Goal: Task Accomplishment & Management: Complete application form

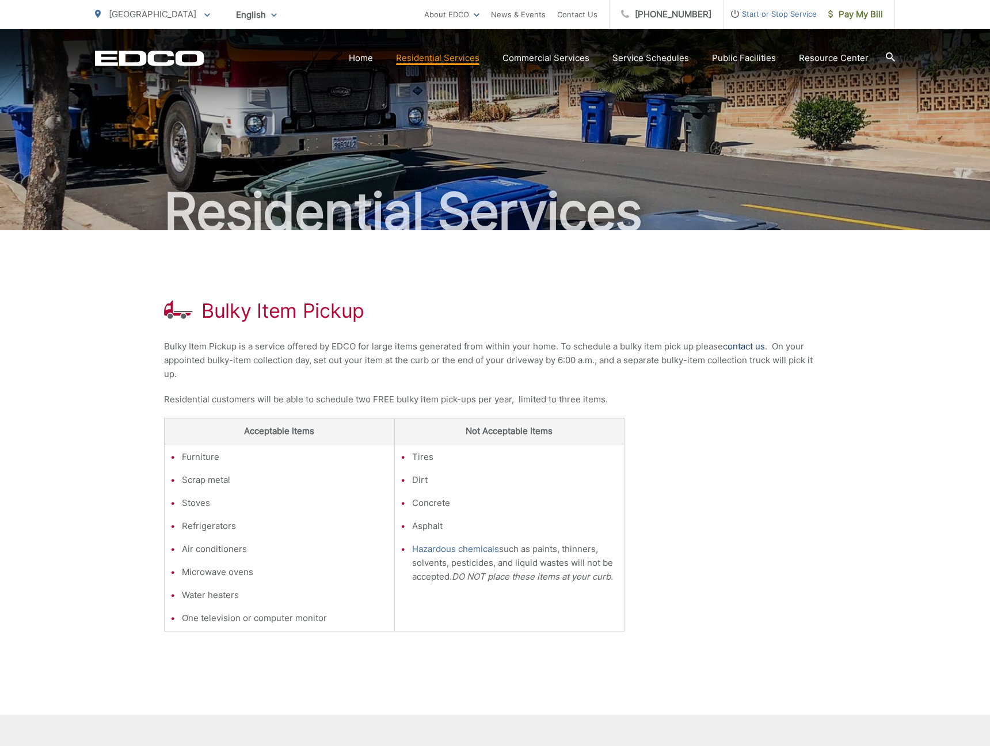
click at [751, 345] on link "contact us" at bounding box center [744, 346] width 42 height 14
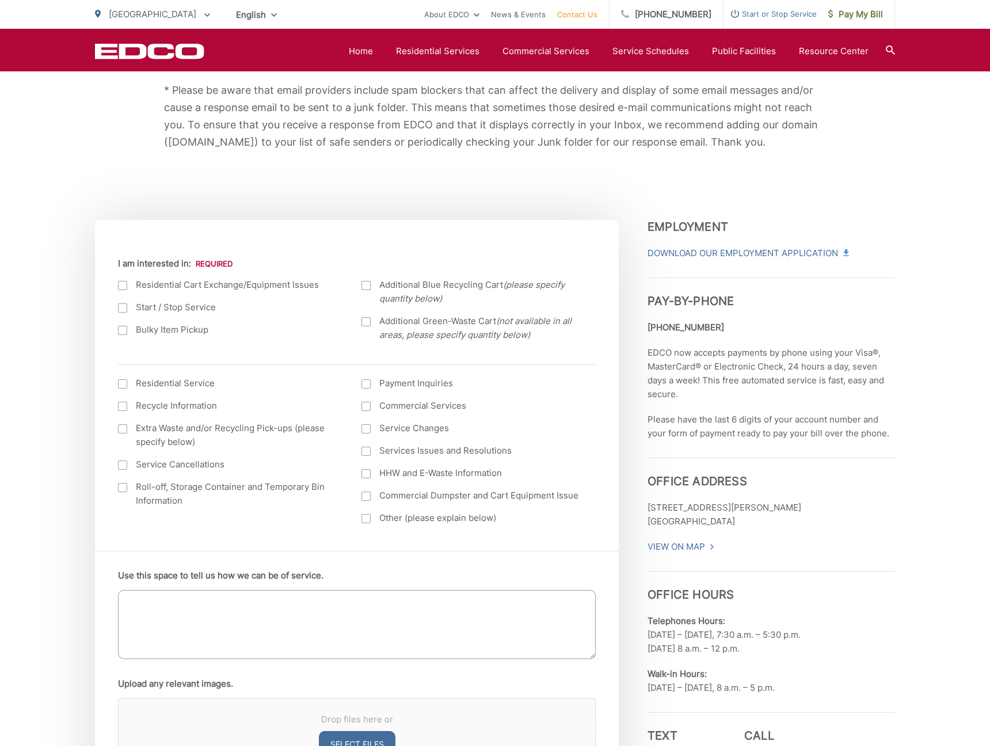
scroll to position [275, 0]
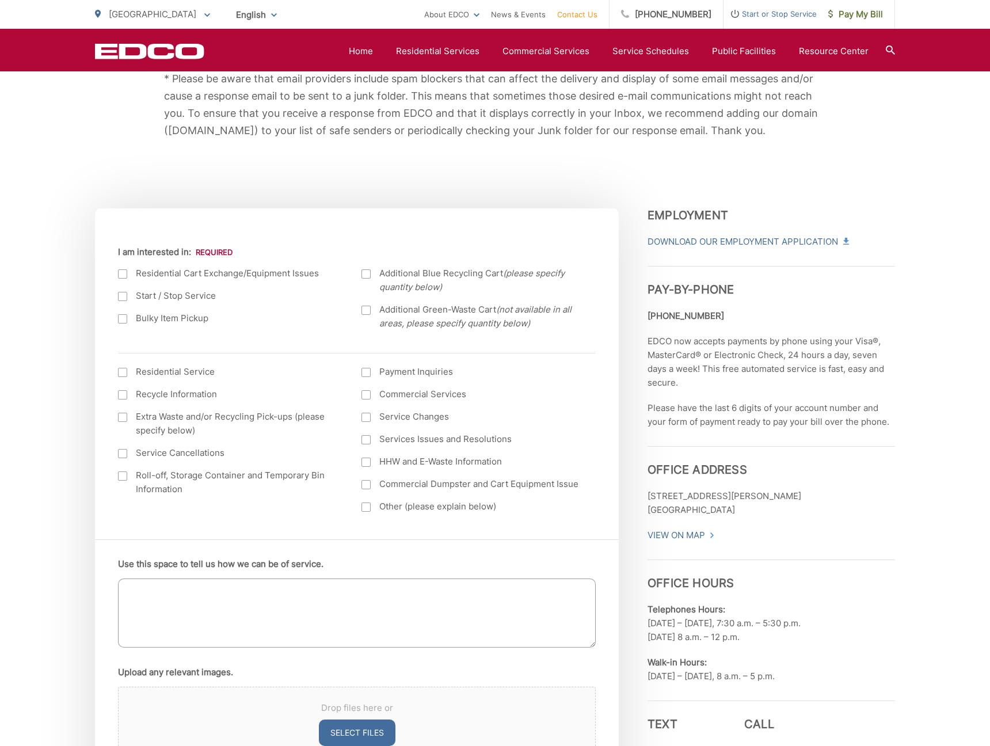
click at [119, 318] on div at bounding box center [122, 318] width 9 height 9
click at [0, 0] on input "Bulky Item Pickup" at bounding box center [0, 0] width 0 height 0
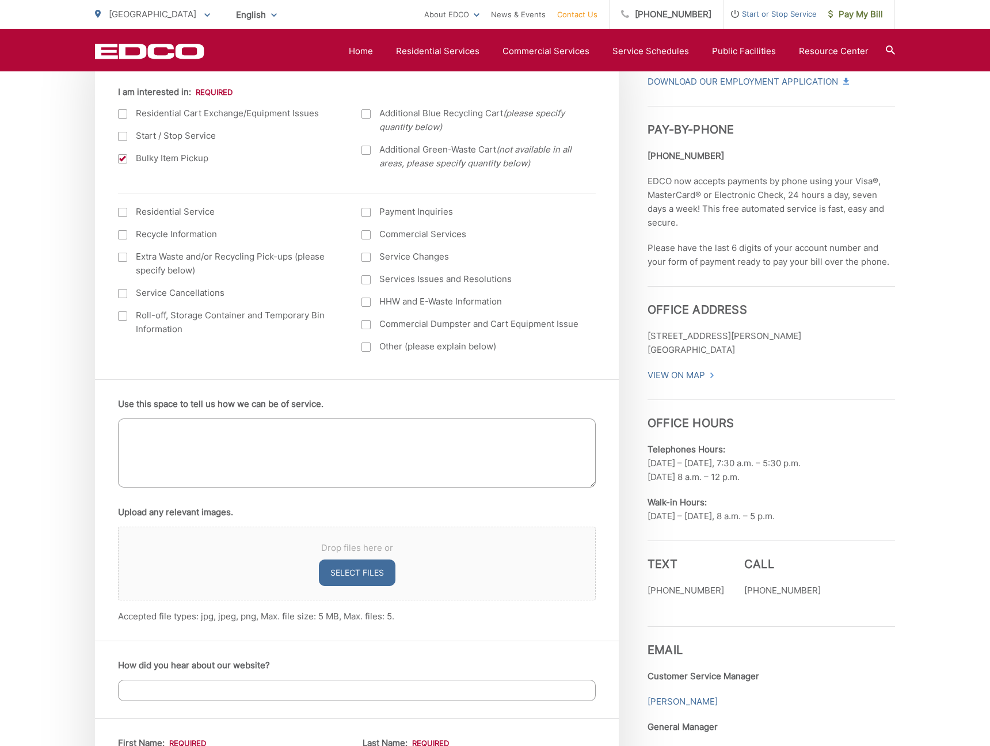
scroll to position [443, 0]
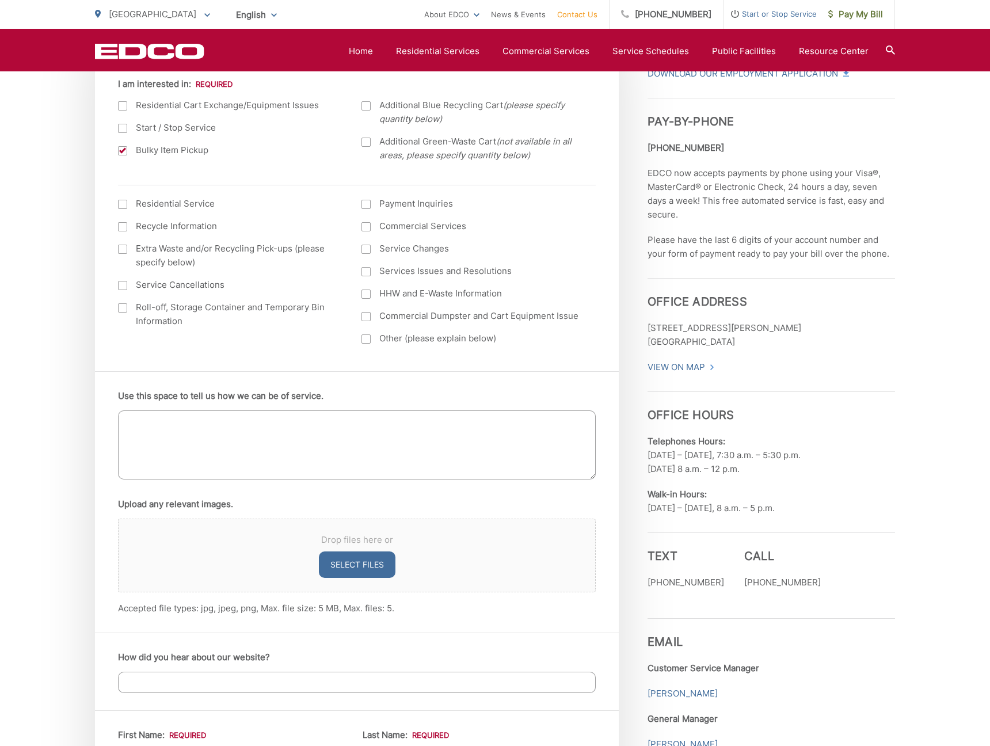
click at [257, 419] on textarea "Use this space to tell us how we can be of service." at bounding box center [357, 444] width 478 height 69
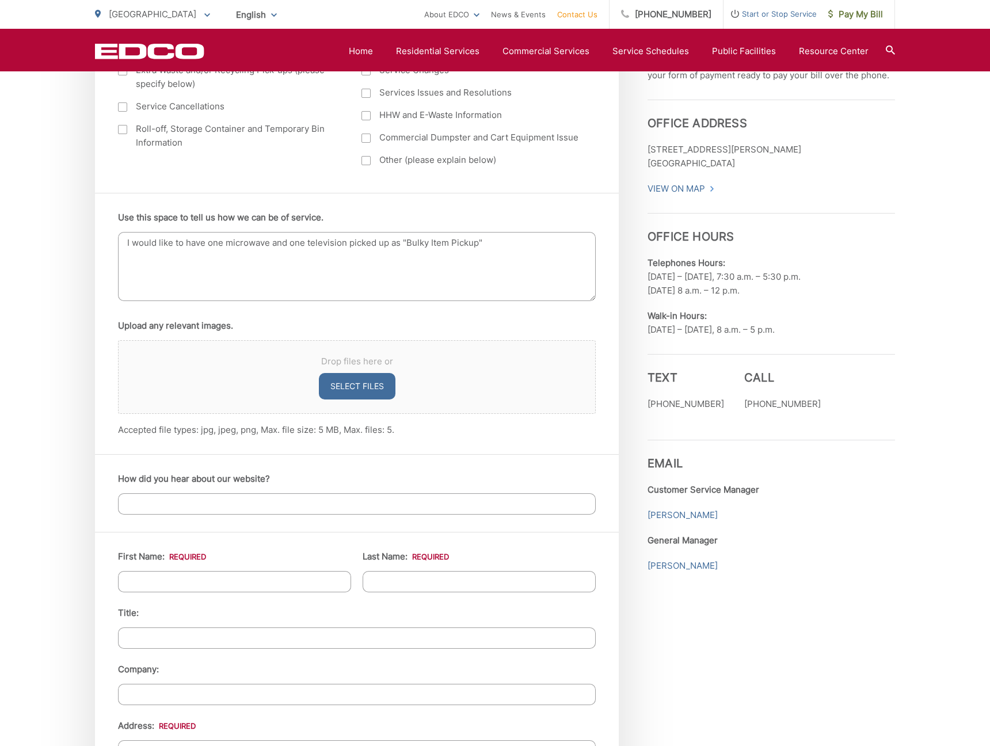
scroll to position [645, 0]
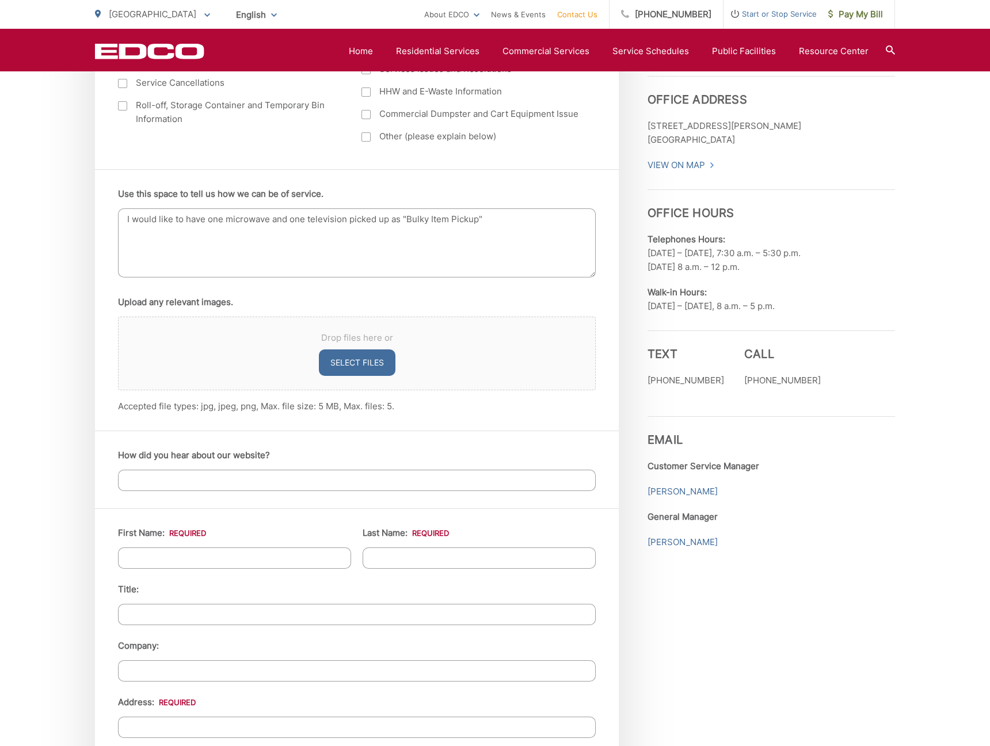
type textarea "I would like to have one microwave and one television picked up as "Bulky Item …"
click at [262, 484] on input "How did you hear about our website?" at bounding box center [357, 479] width 478 height 21
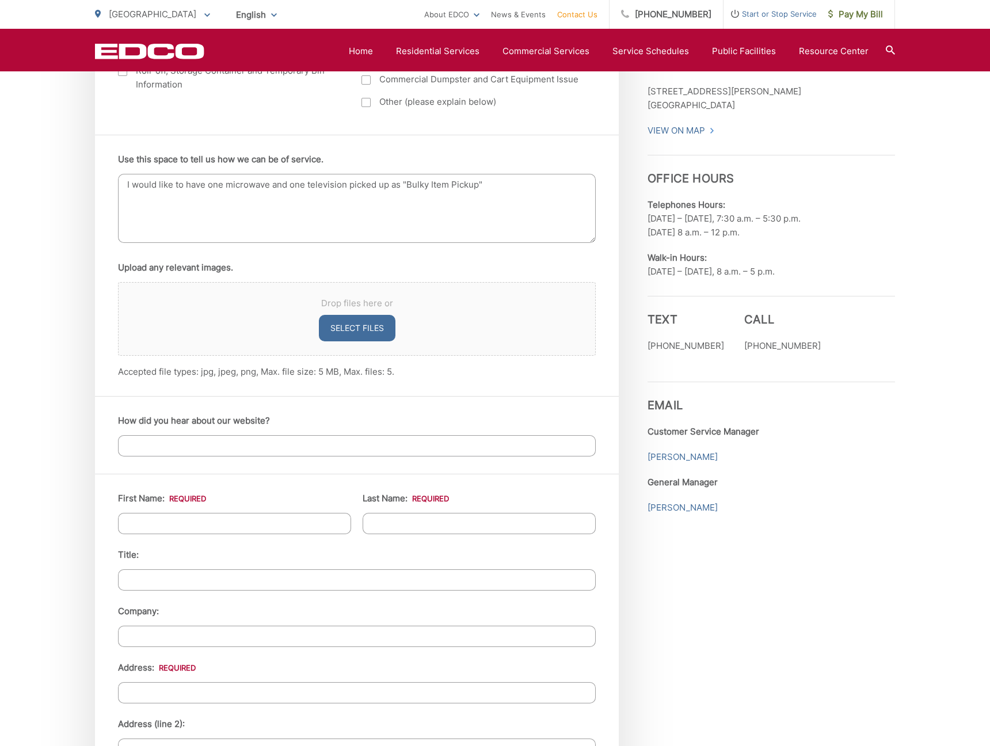
scroll to position [725, 0]
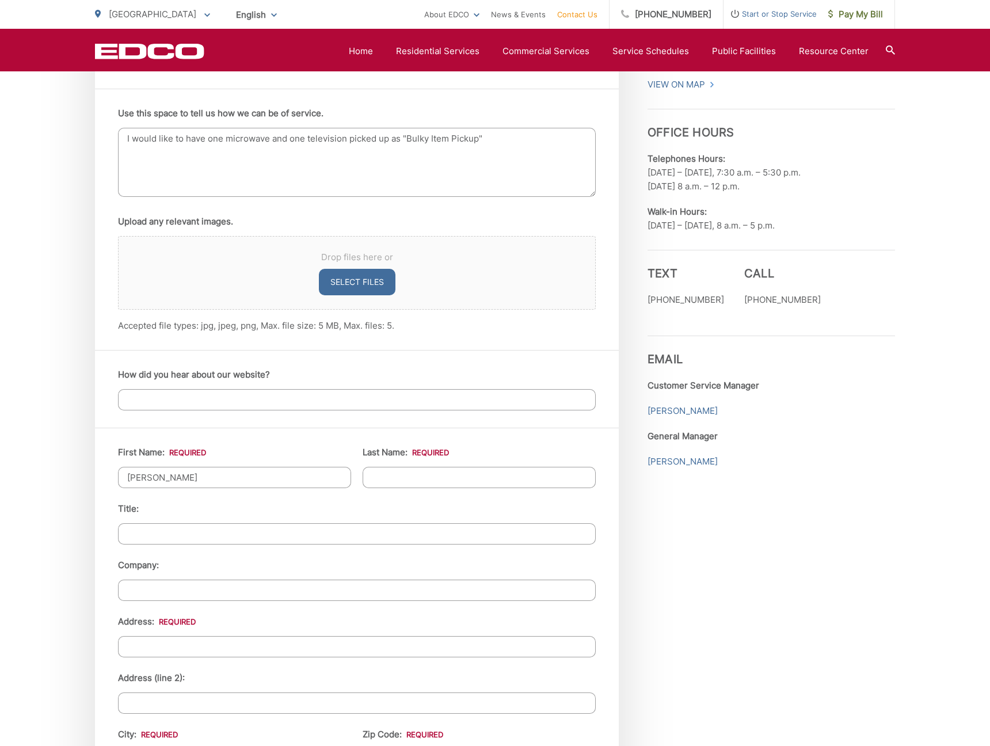
type input "Brian"
type input "Grierson"
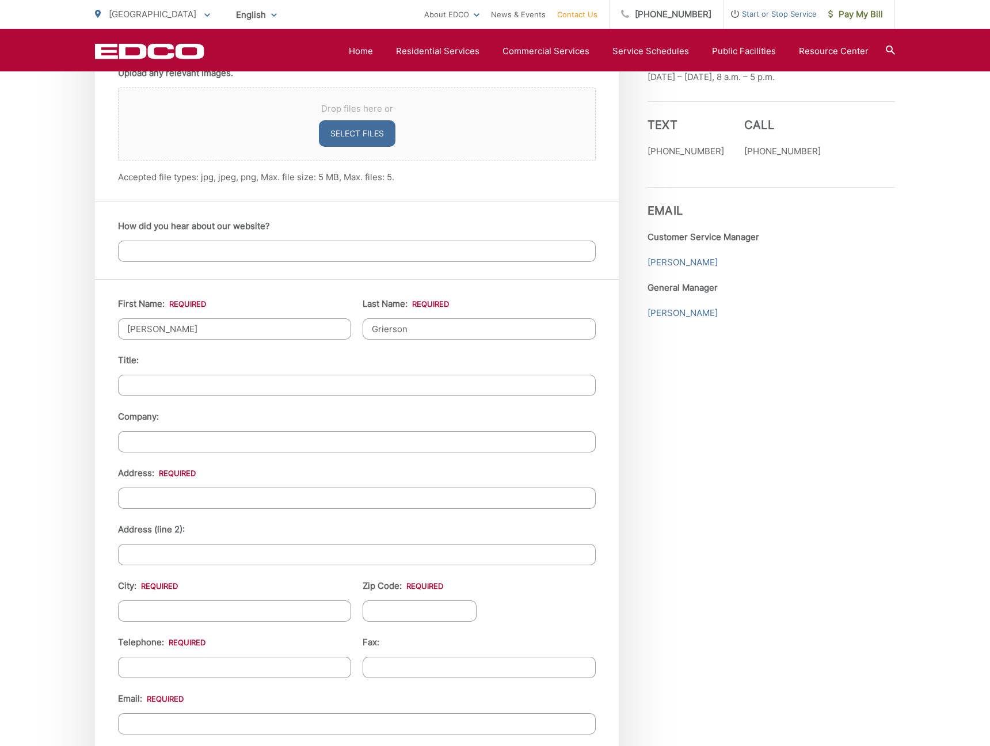
scroll to position [890, 0]
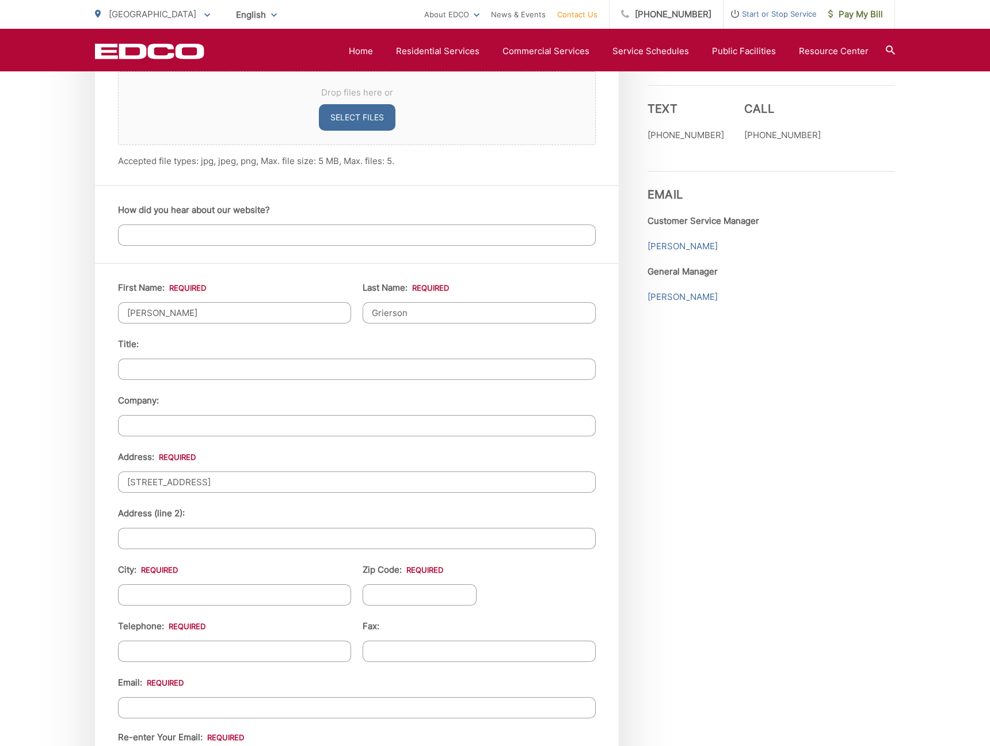
type input "950 Pinecrest Ave"
type input "Escondido"
type input "92025"
type input "(646) 259-1038"
type input "(___) ___-____"
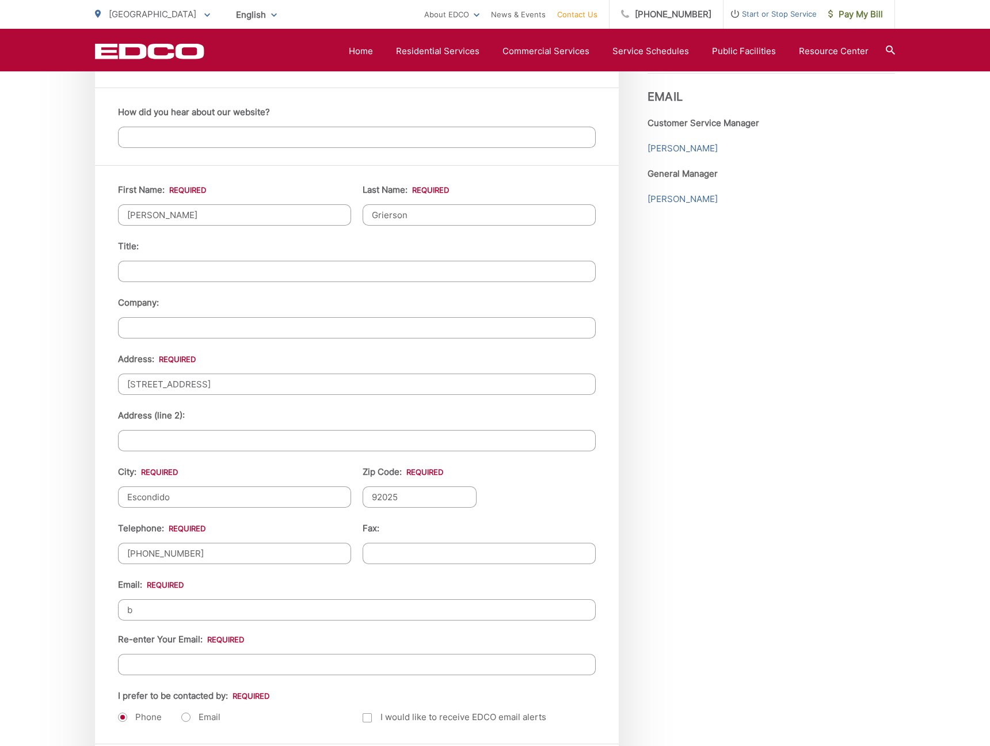
scroll to position [1006, 0]
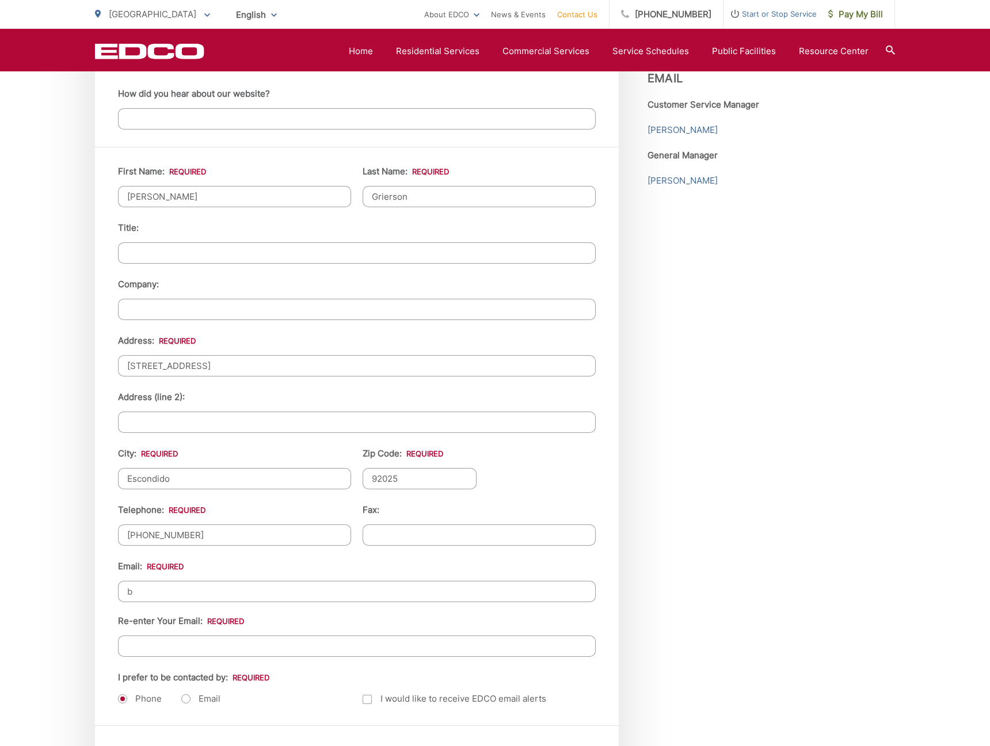
type input "bg"
type input "bgrierson21@mac.com"
type input "bg"
type input "bgrierson21@mac.com"
click at [66, 554] on div "EDCO keeps your response strictly confidential. We do not provide it to any out…" at bounding box center [495, 110] width 990 height 1773
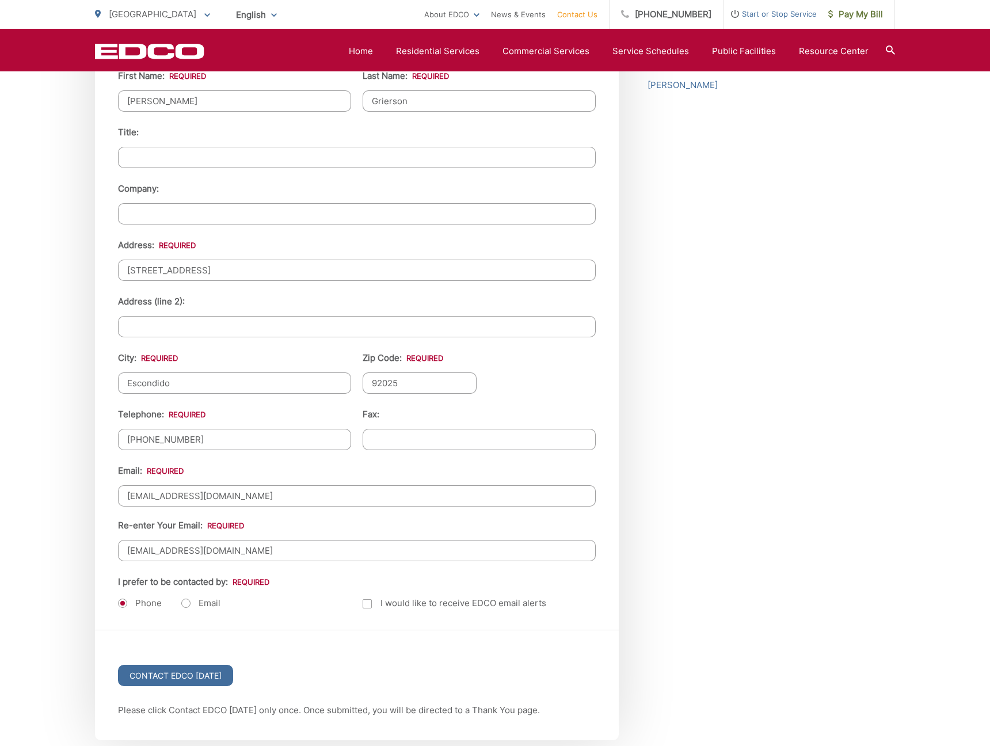
scroll to position [1128, 0]
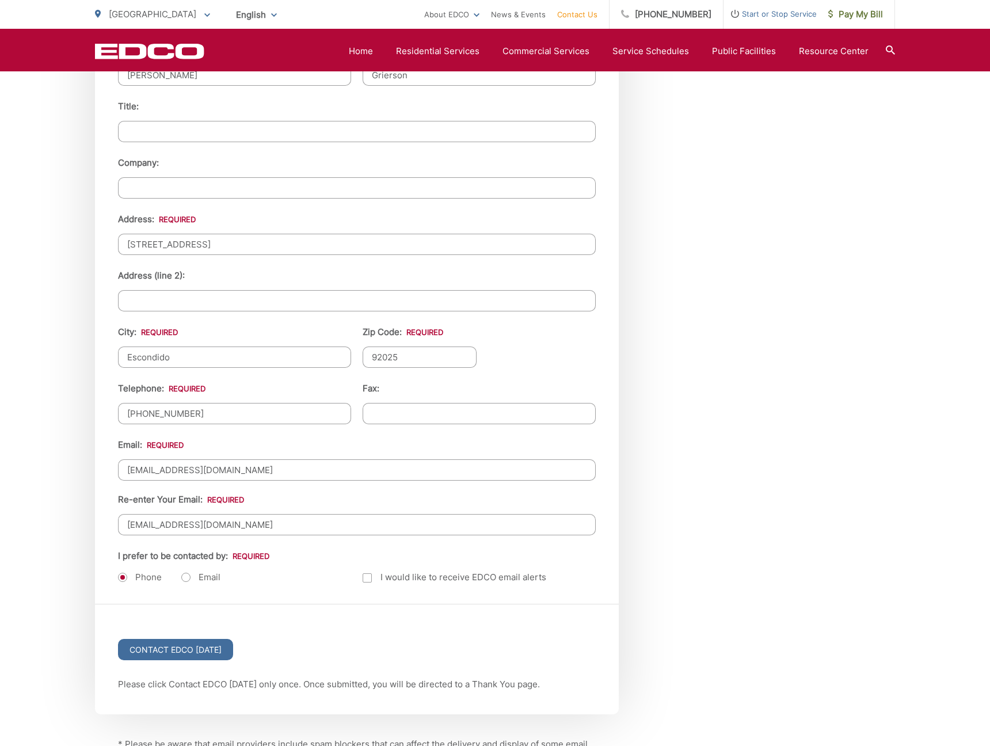
click at [184, 578] on label "Email" at bounding box center [200, 577] width 39 height 12
radio input "true"
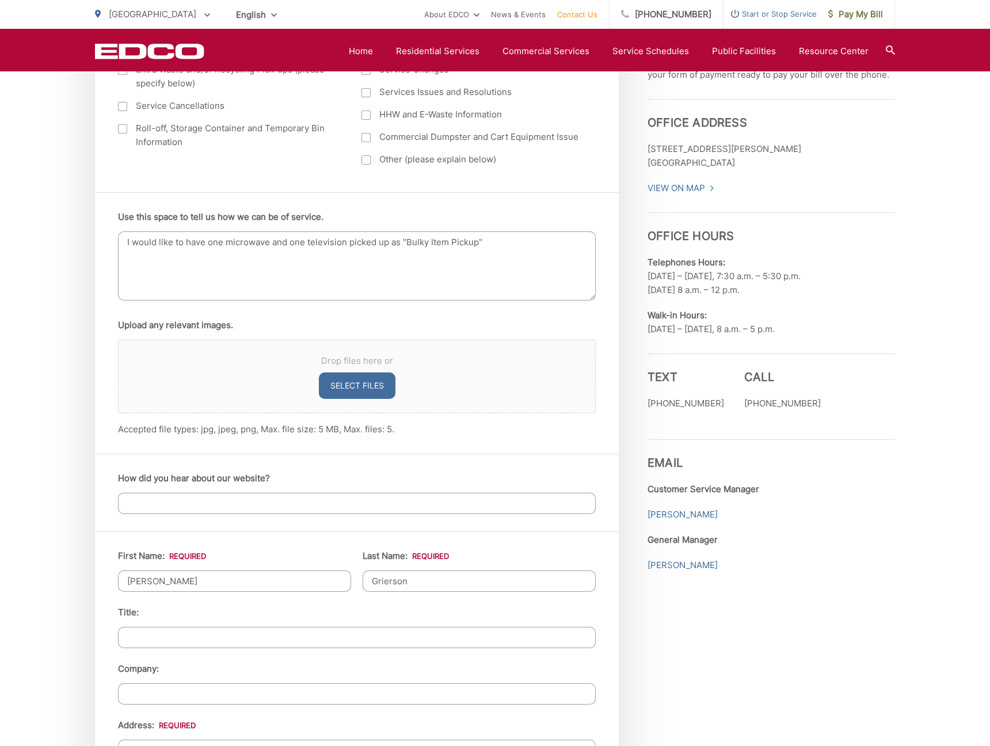
scroll to position [621, 0]
click at [526, 262] on textarea "I would like to have one microwave and one television picked up as "Bulky Item …" at bounding box center [357, 266] width 478 height 69
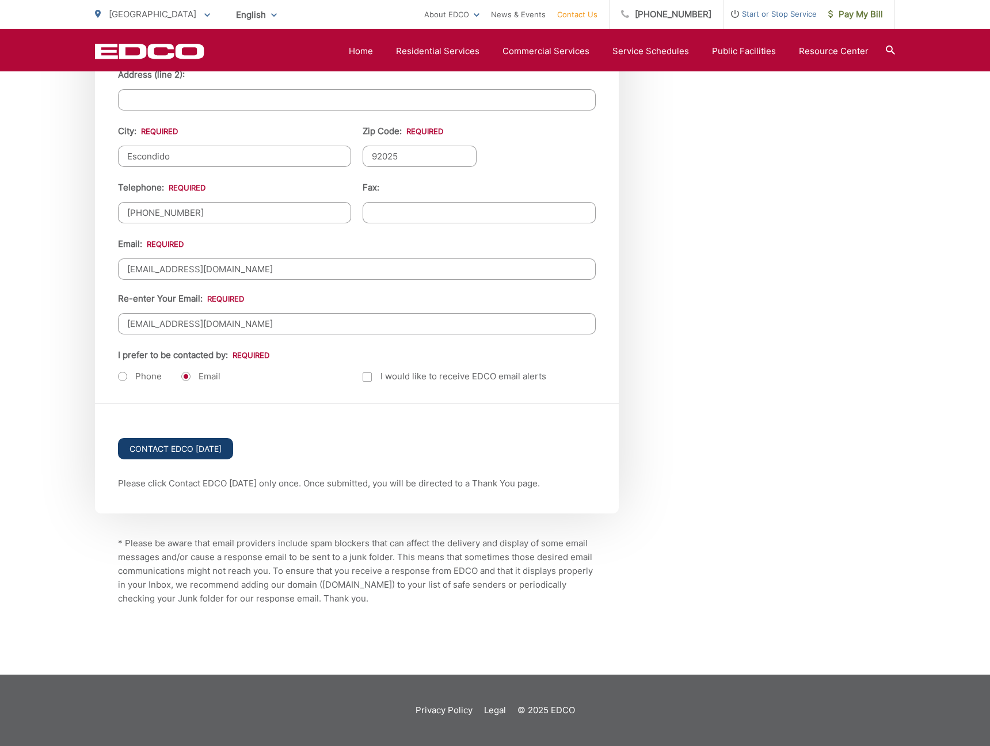
scroll to position [1328, 0]
type textarea "I would like to have one microwave and one television picked up as "Bulky Item …"
click at [182, 448] on input "Contact EDCO Today" at bounding box center [175, 448] width 115 height 21
